Goal: Check status: Check status

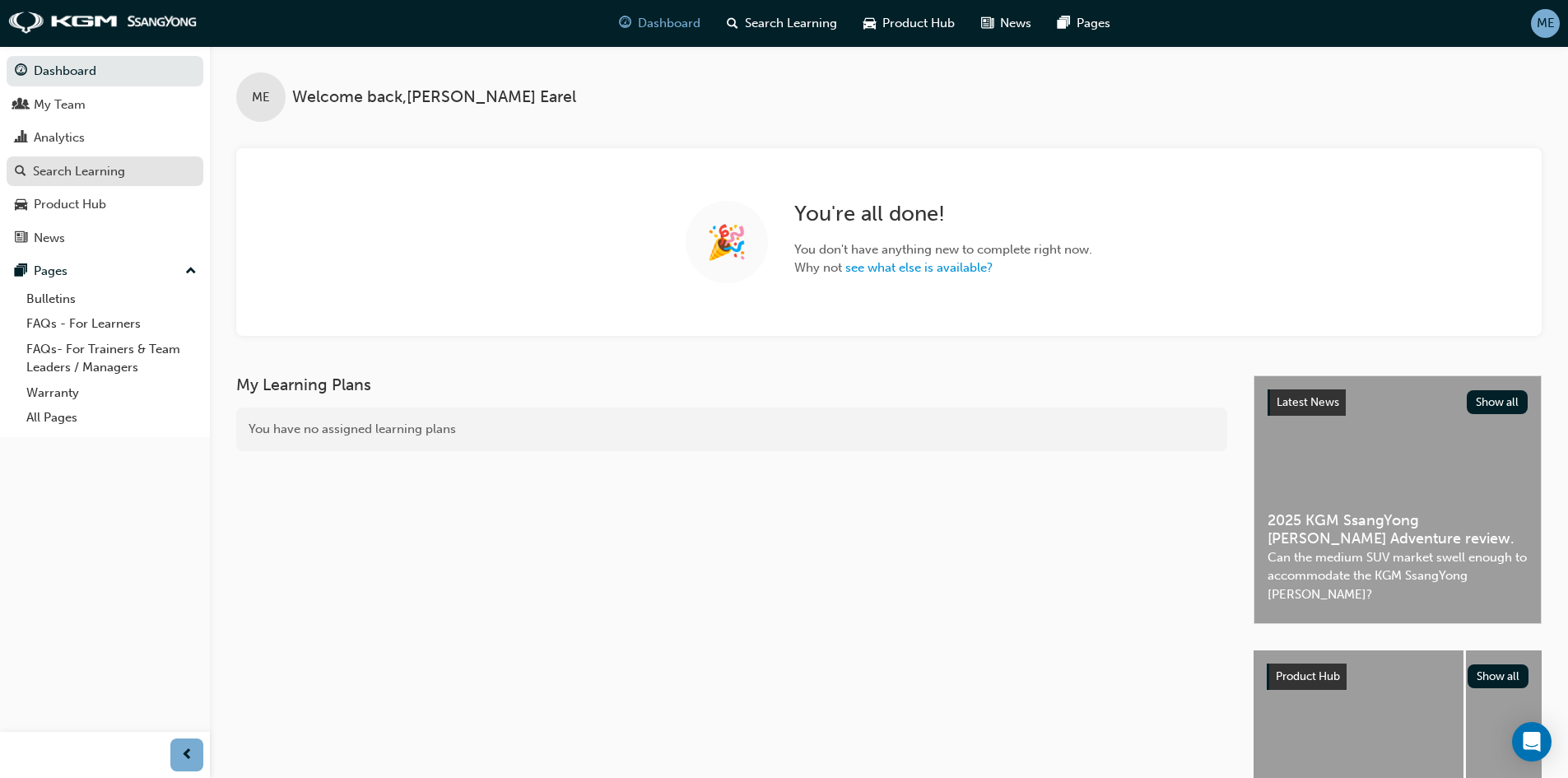
click at [88, 178] on div "Search Learning" at bounding box center [79, 171] width 92 height 19
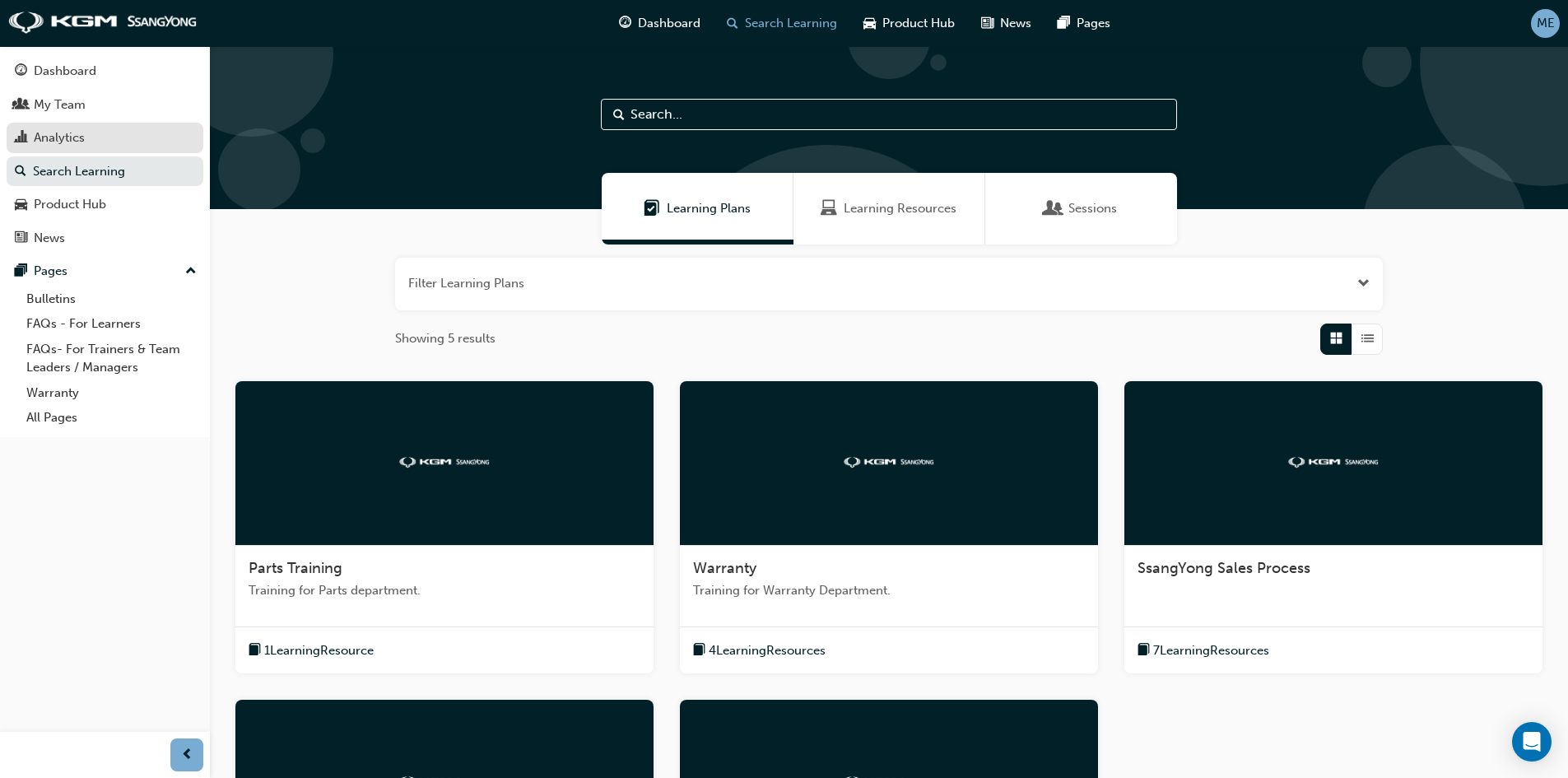
click at [97, 146] on div "Analytics" at bounding box center [104, 137] width 180 height 21
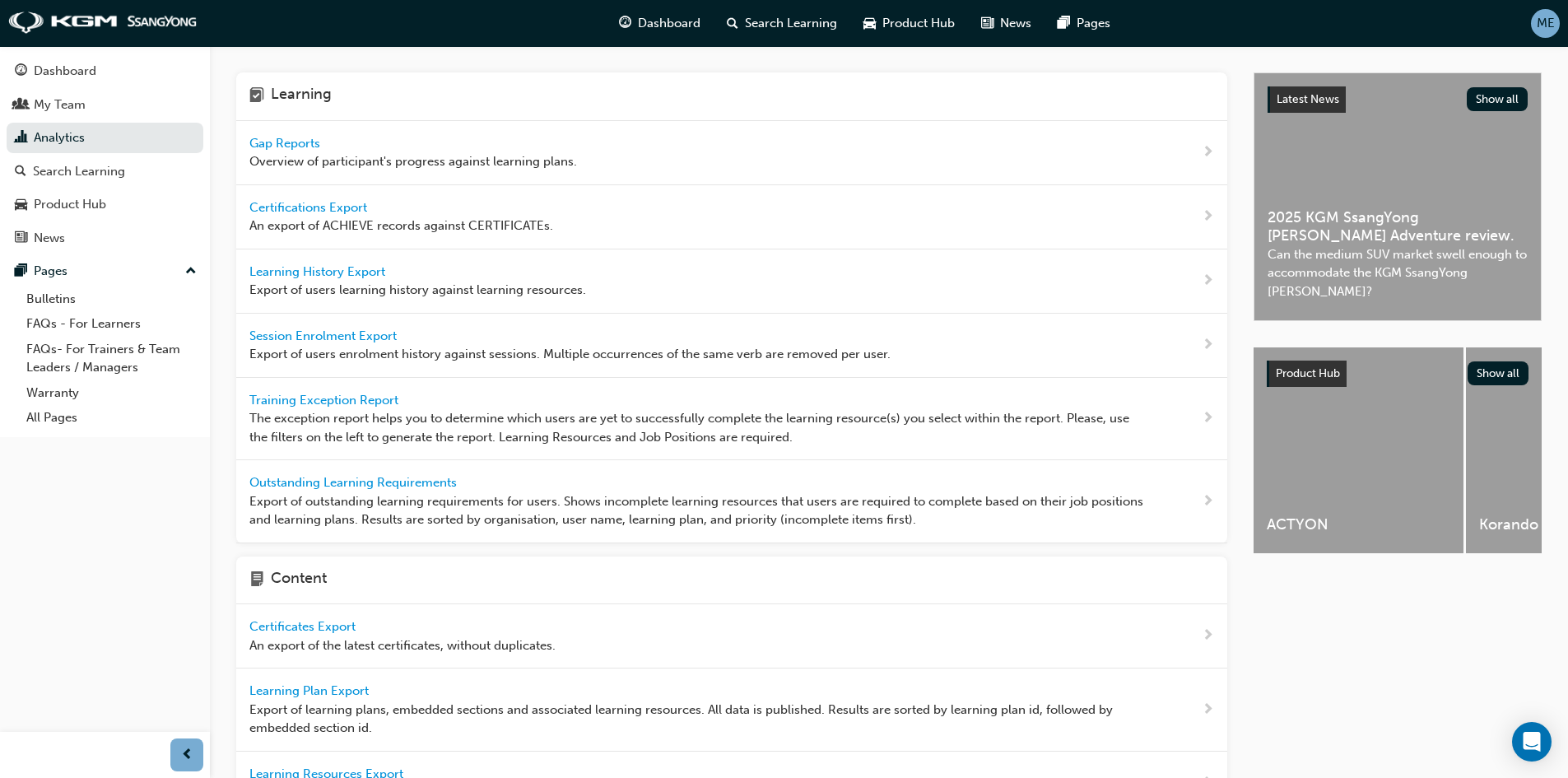
click at [258, 146] on span "Gap Reports" at bounding box center [286, 143] width 74 height 14
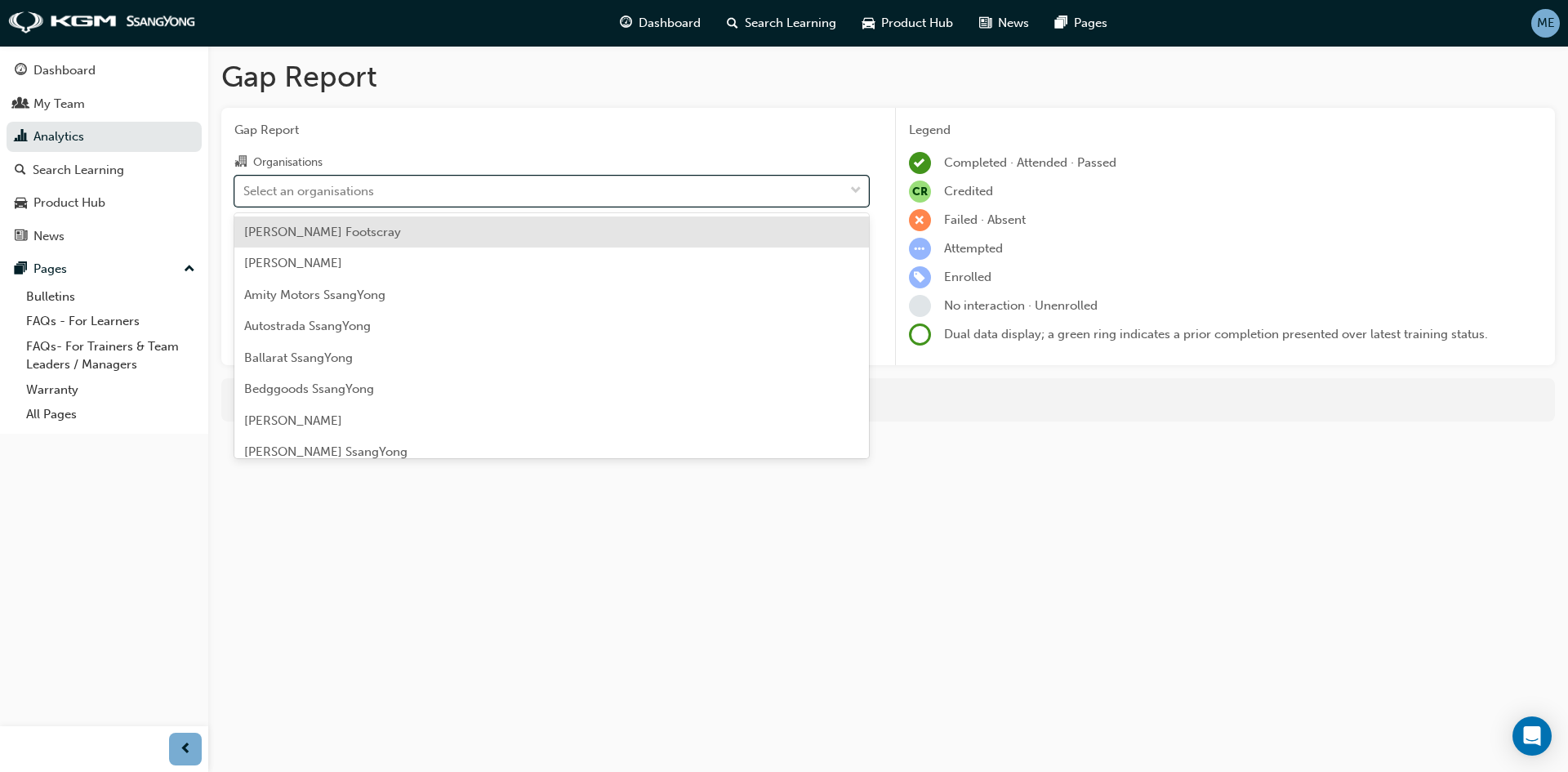
click at [408, 185] on div "Select an organisations" at bounding box center [539, 191] width 609 height 29
click at [245, 185] on input "Organisations option [PERSON_NAME] Footscray focused, 1 of 75. 75 results avail…" at bounding box center [244, 189] width 2 height 13
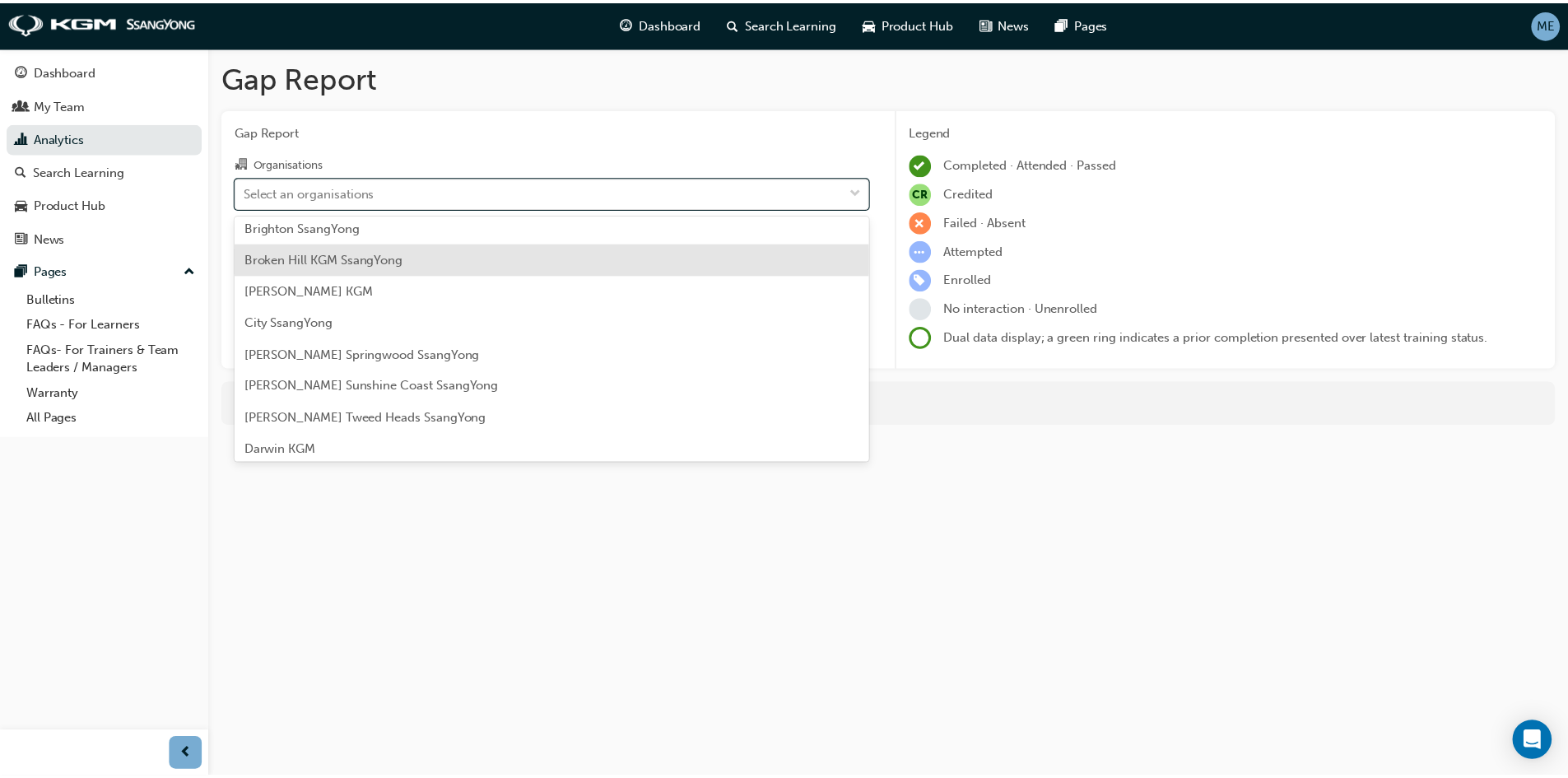
scroll to position [411, 0]
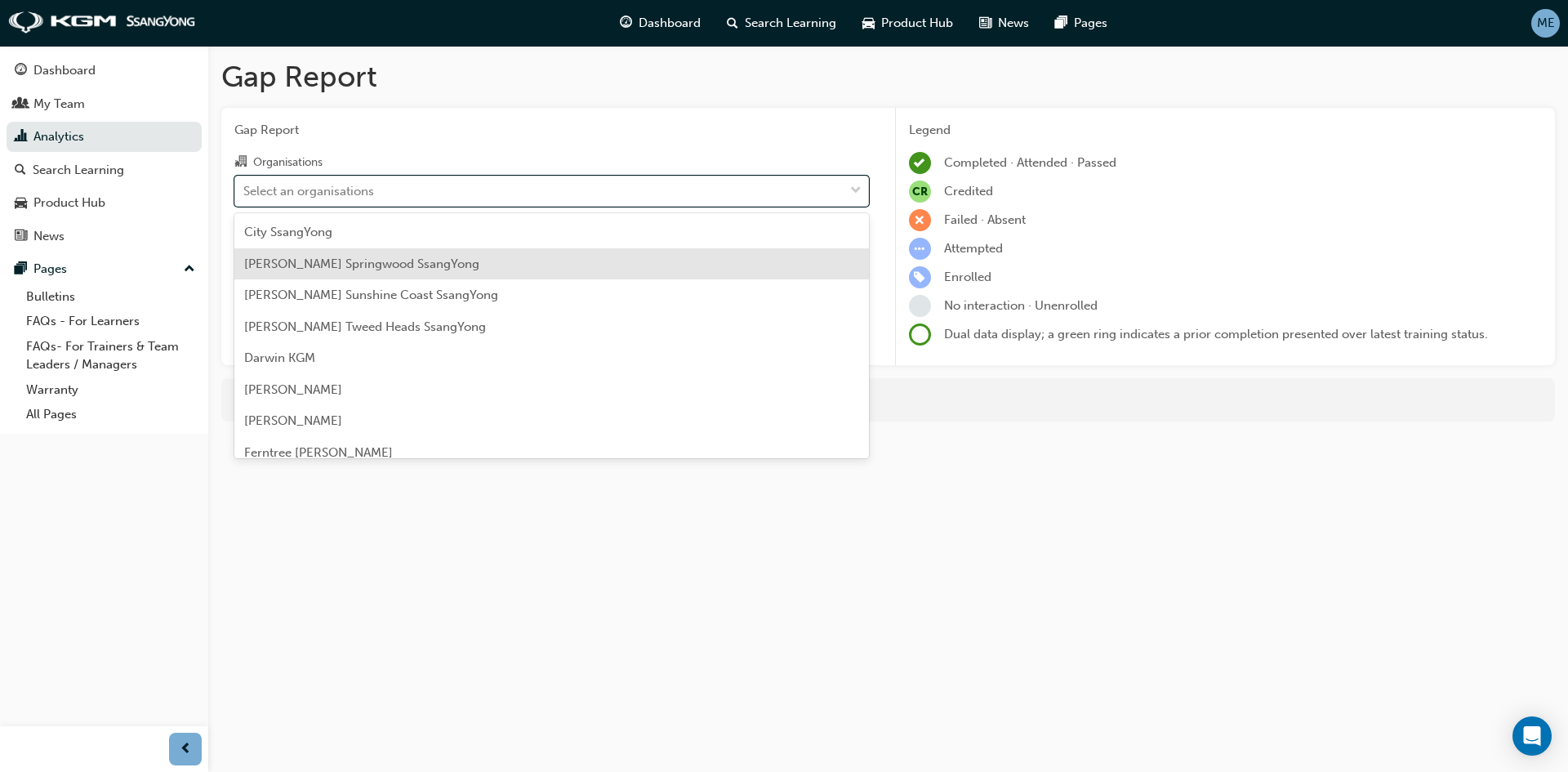
click at [475, 261] on div "[PERSON_NAME] Springwood SsangYong" at bounding box center [551, 265] width 635 height 32
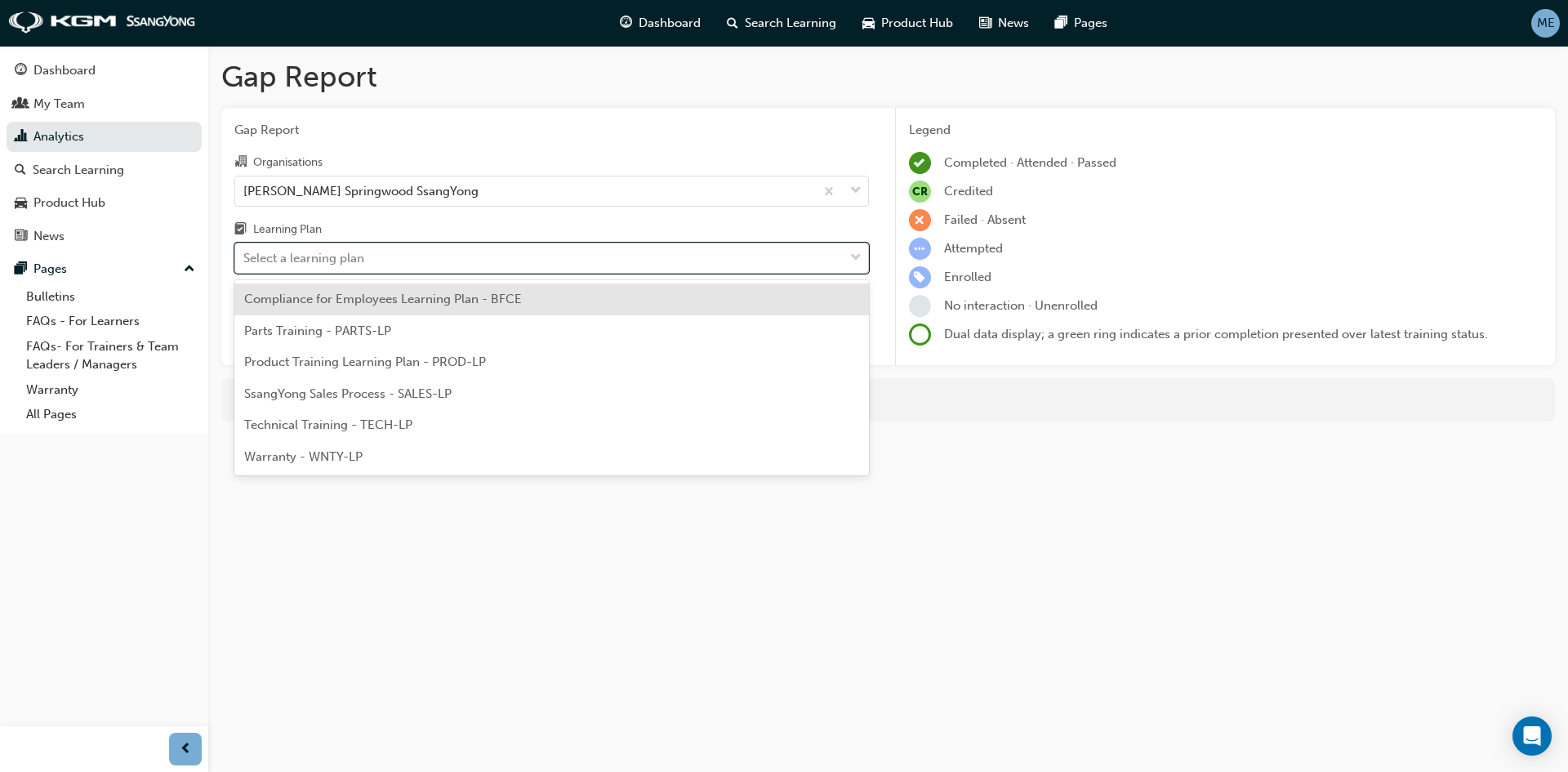
click at [446, 257] on div "Select a learning plan" at bounding box center [539, 258] width 609 height 29
click at [245, 257] on input "Learning Plan option Compliance for Employees Learning Plan - BFCE focused, 1 o…" at bounding box center [244, 257] width 2 height 13
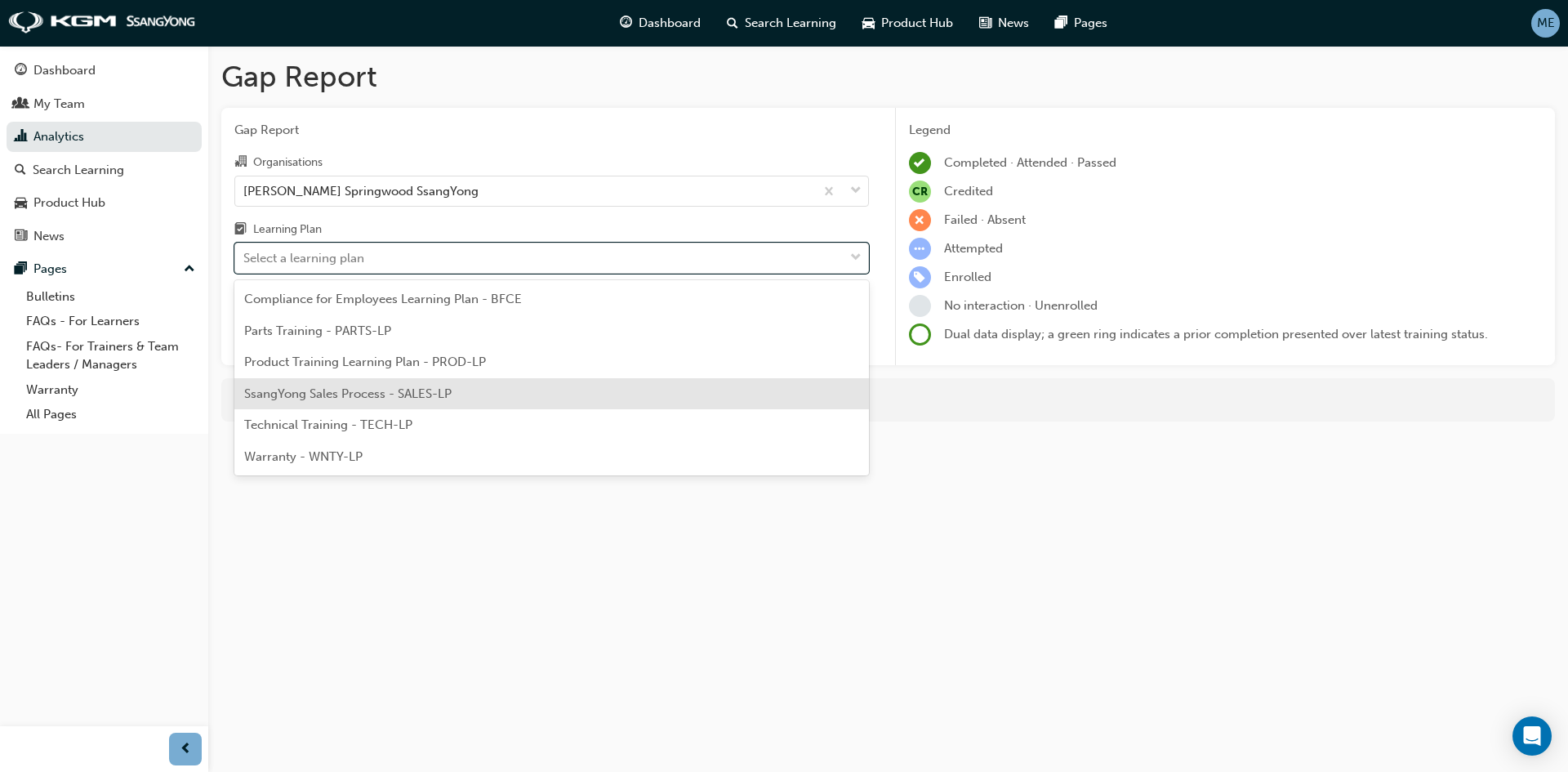
click at [433, 393] on span "SsangYong Sales Process - SALES-LP" at bounding box center [347, 394] width 207 height 14
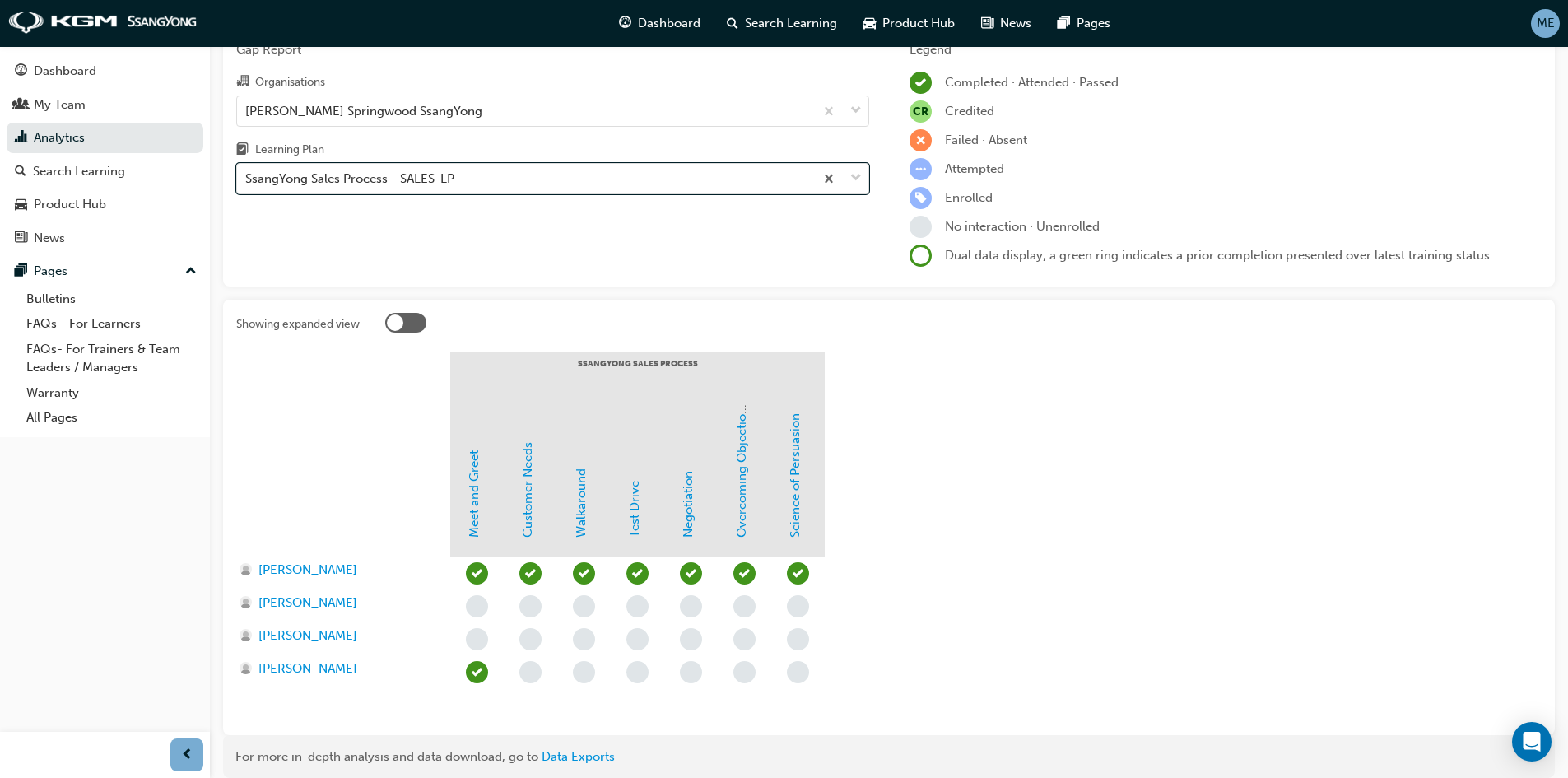
scroll to position [82, 0]
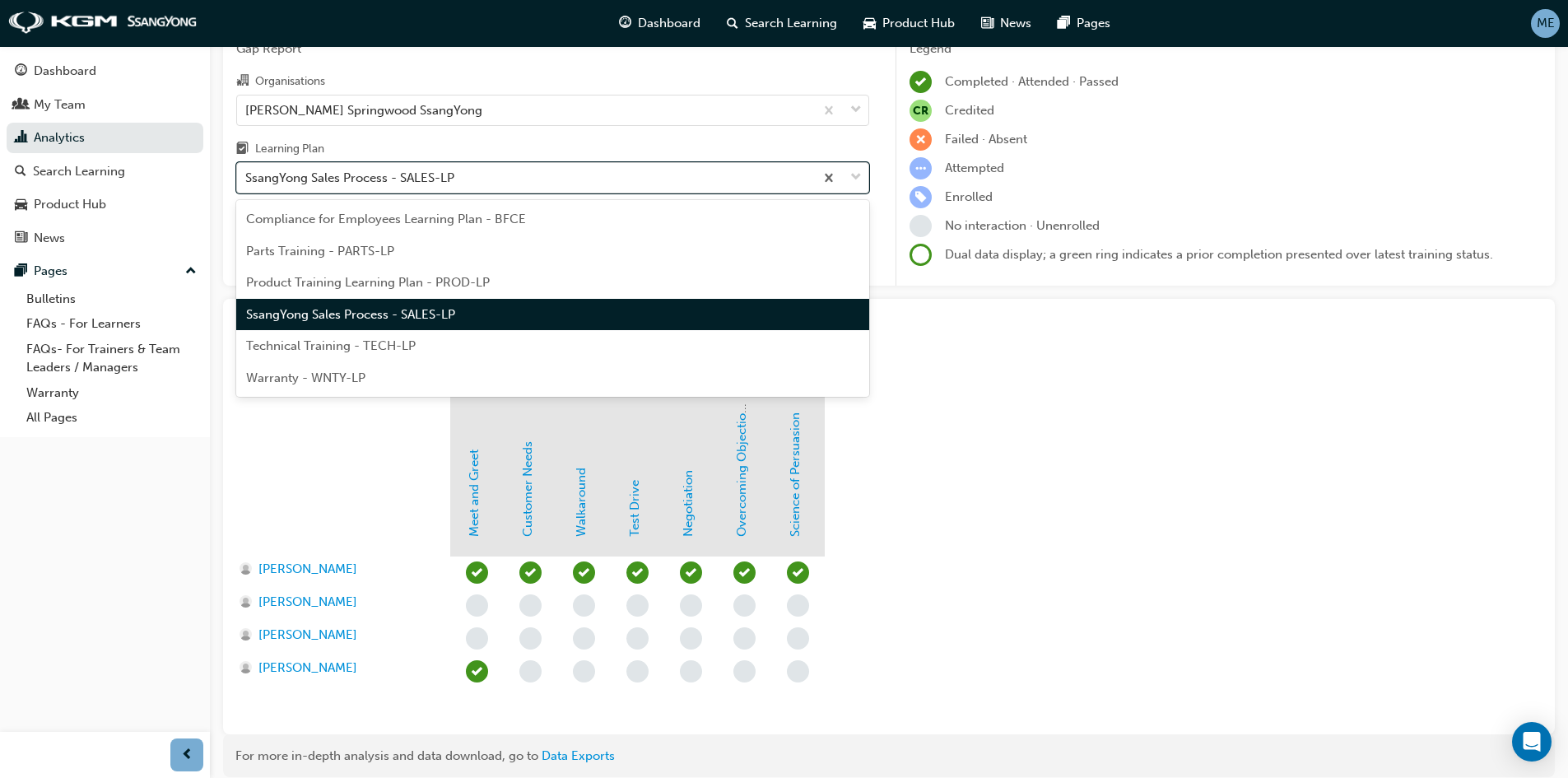
click at [568, 182] on div "SsangYong Sales Process - SALES-LP" at bounding box center [525, 178] width 577 height 29
click at [247, 182] on input "Learning Plan option SsangYong Sales Process - SALES-LP, selected. option Ssang…" at bounding box center [246, 177] width 2 height 14
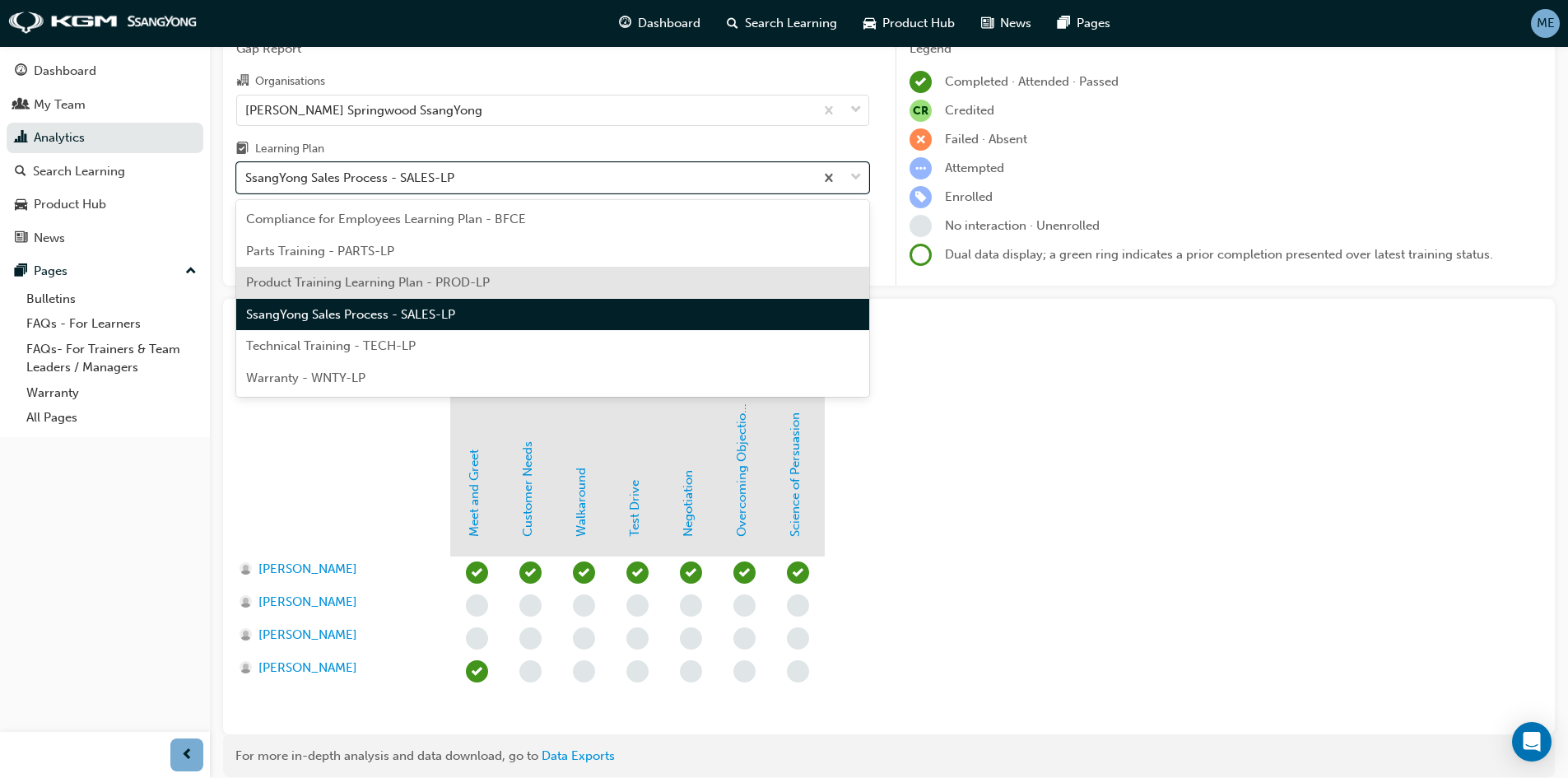
click at [535, 281] on div "Product Training Learning Plan - PROD-LP" at bounding box center [552, 283] width 633 height 33
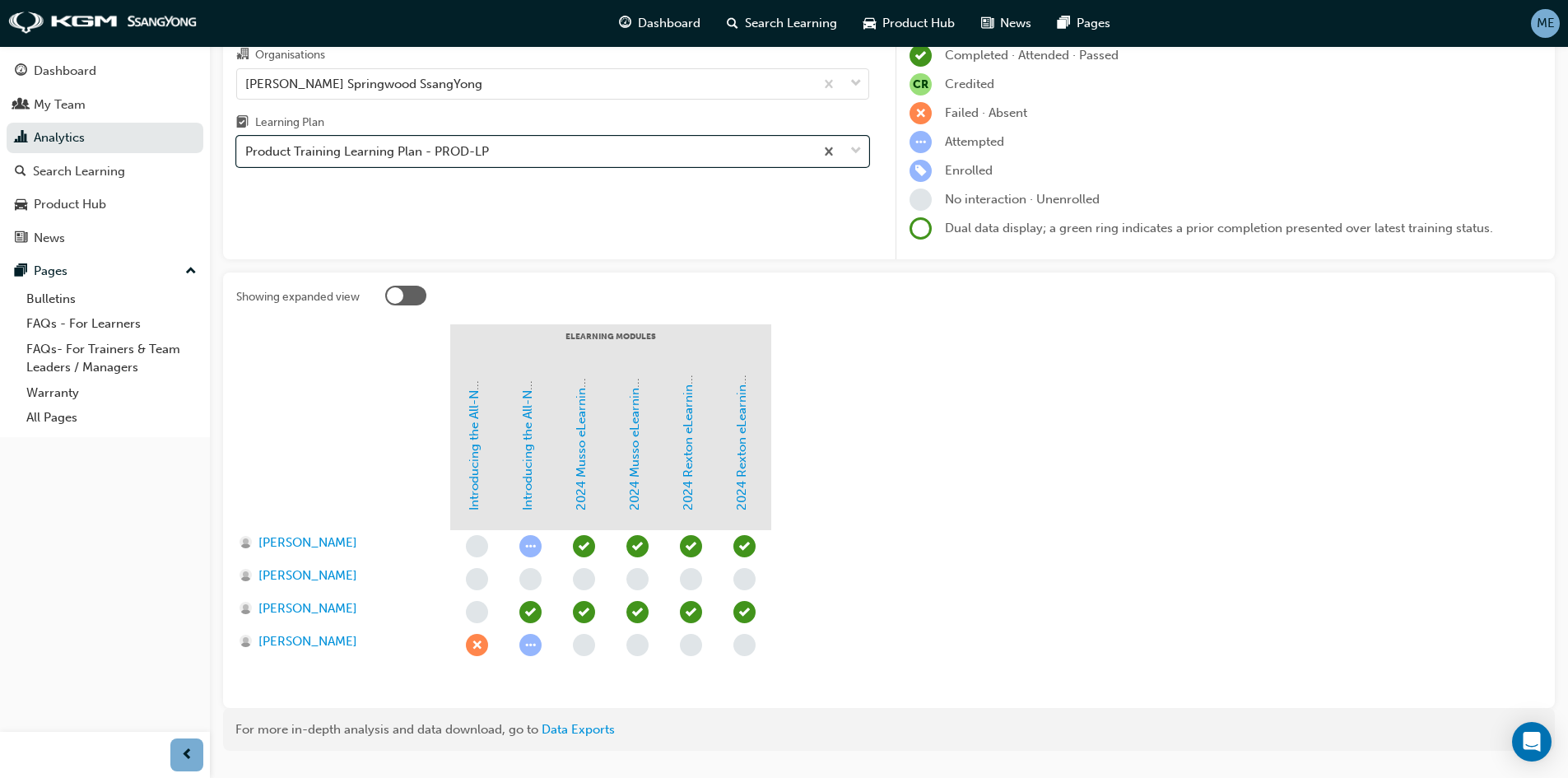
scroll to position [149, 0]
